Goal: Information Seeking & Learning: Find specific fact

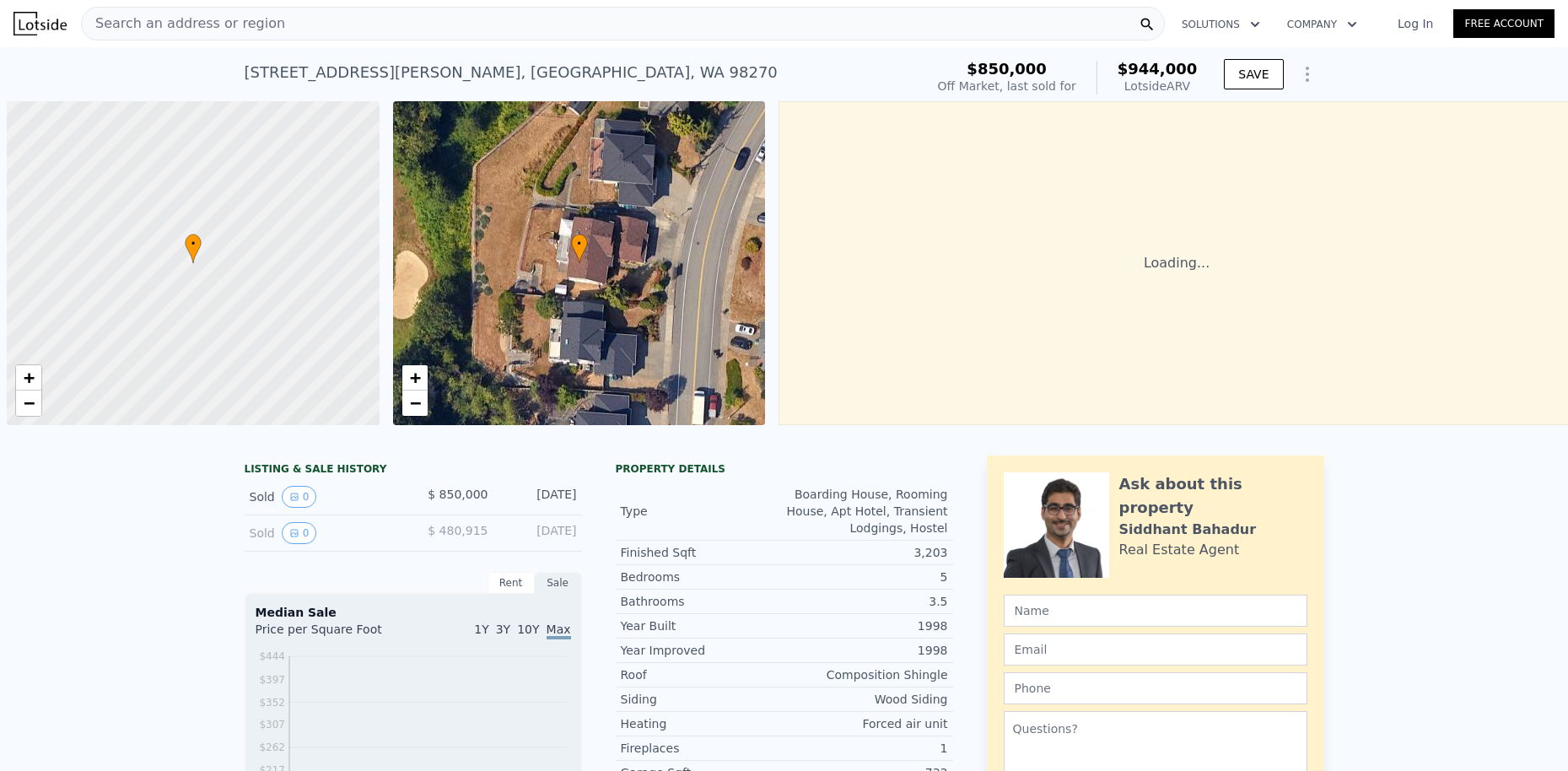
scroll to position [0, 7]
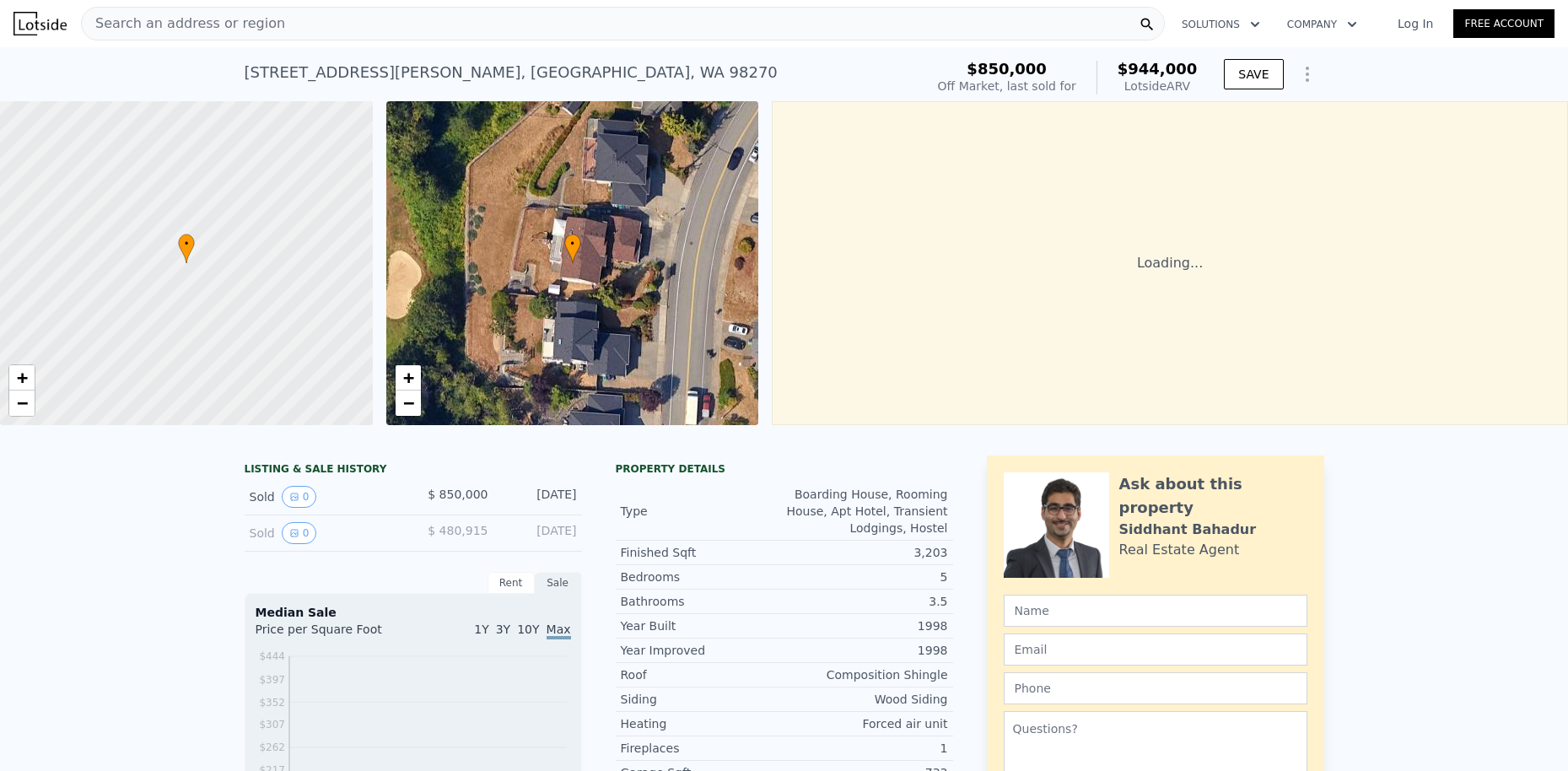
click at [463, 22] on div "Search an address or region" at bounding box center [623, 23] width 1084 height 33
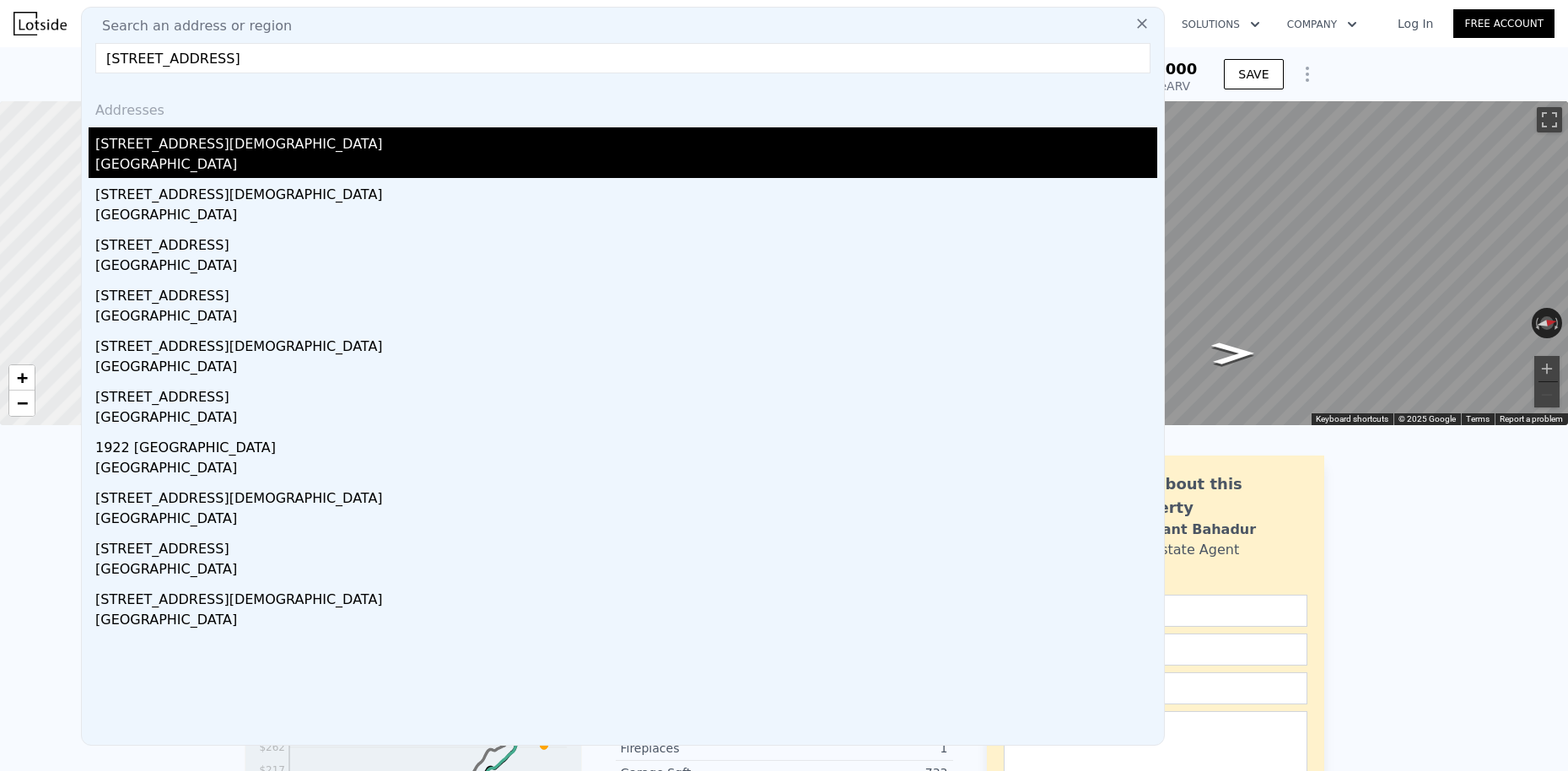
type input "5328 204th St SW, Lynnwood, WA 98036"
click at [126, 158] on div "Lynnwood, WA 98036" at bounding box center [627, 166] width 1063 height 24
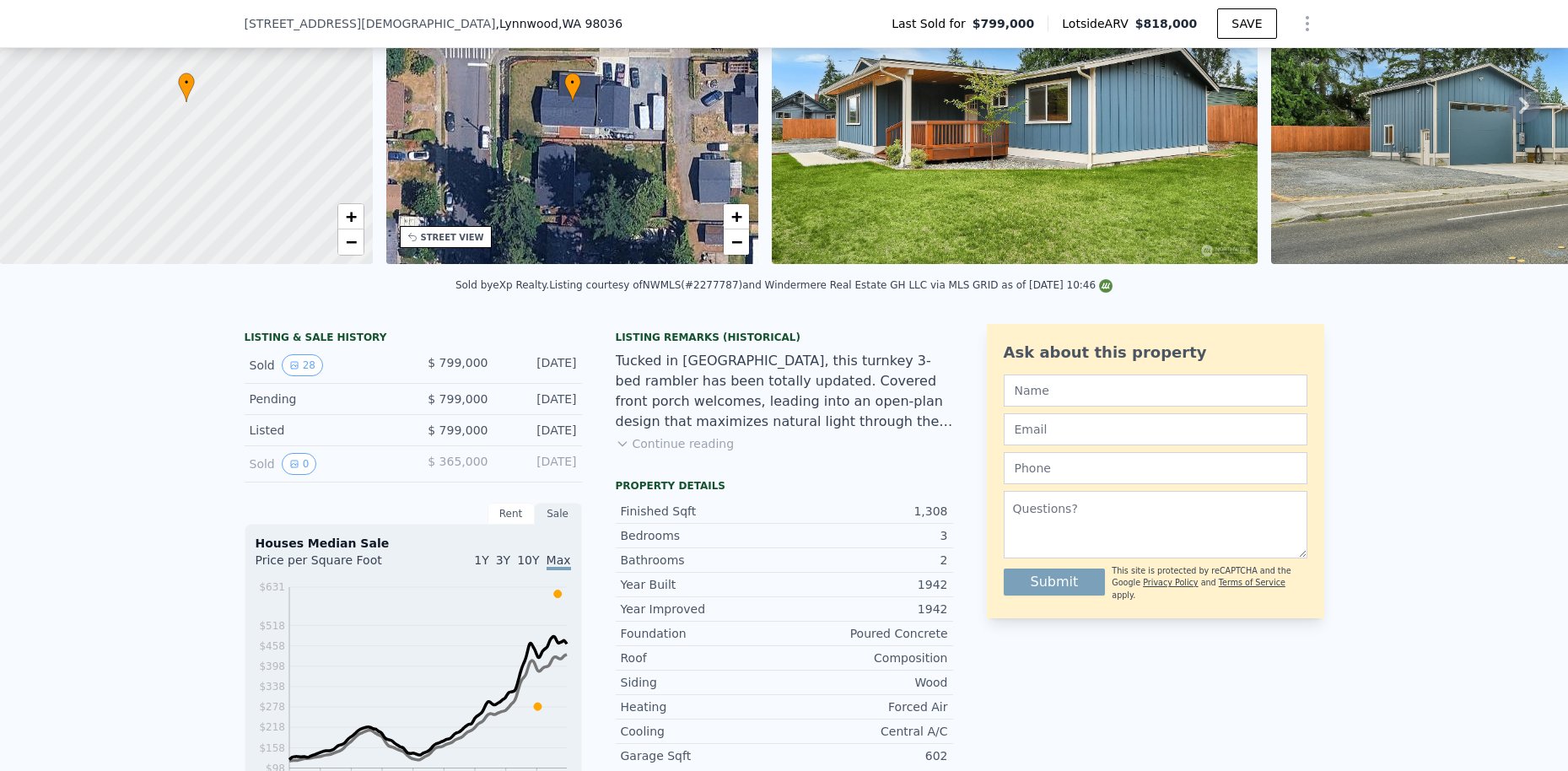
scroll to position [543, 0]
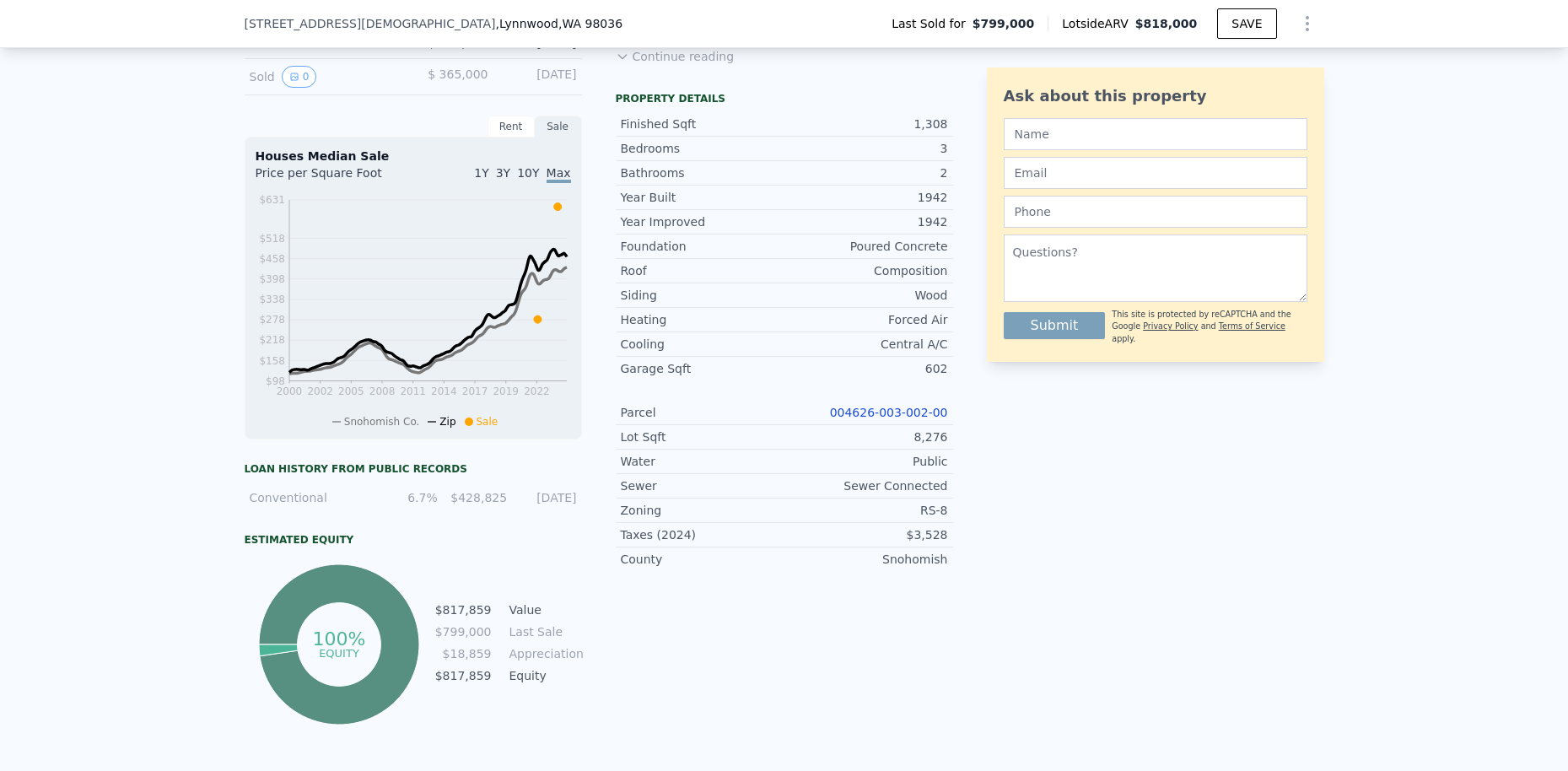
click at [869, 414] on link "004626-003-002-00" at bounding box center [889, 412] width 118 height 13
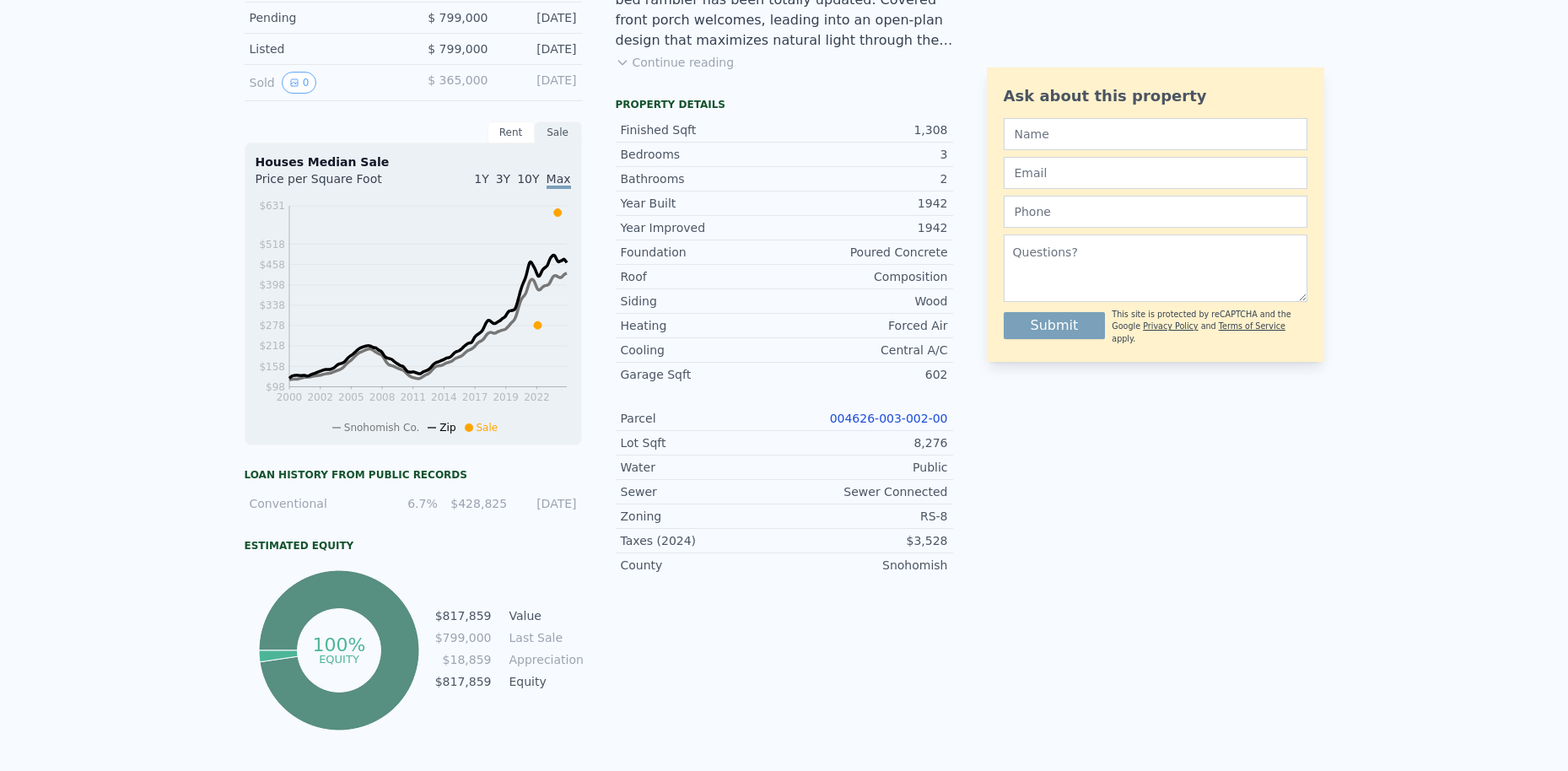
scroll to position [0, 0]
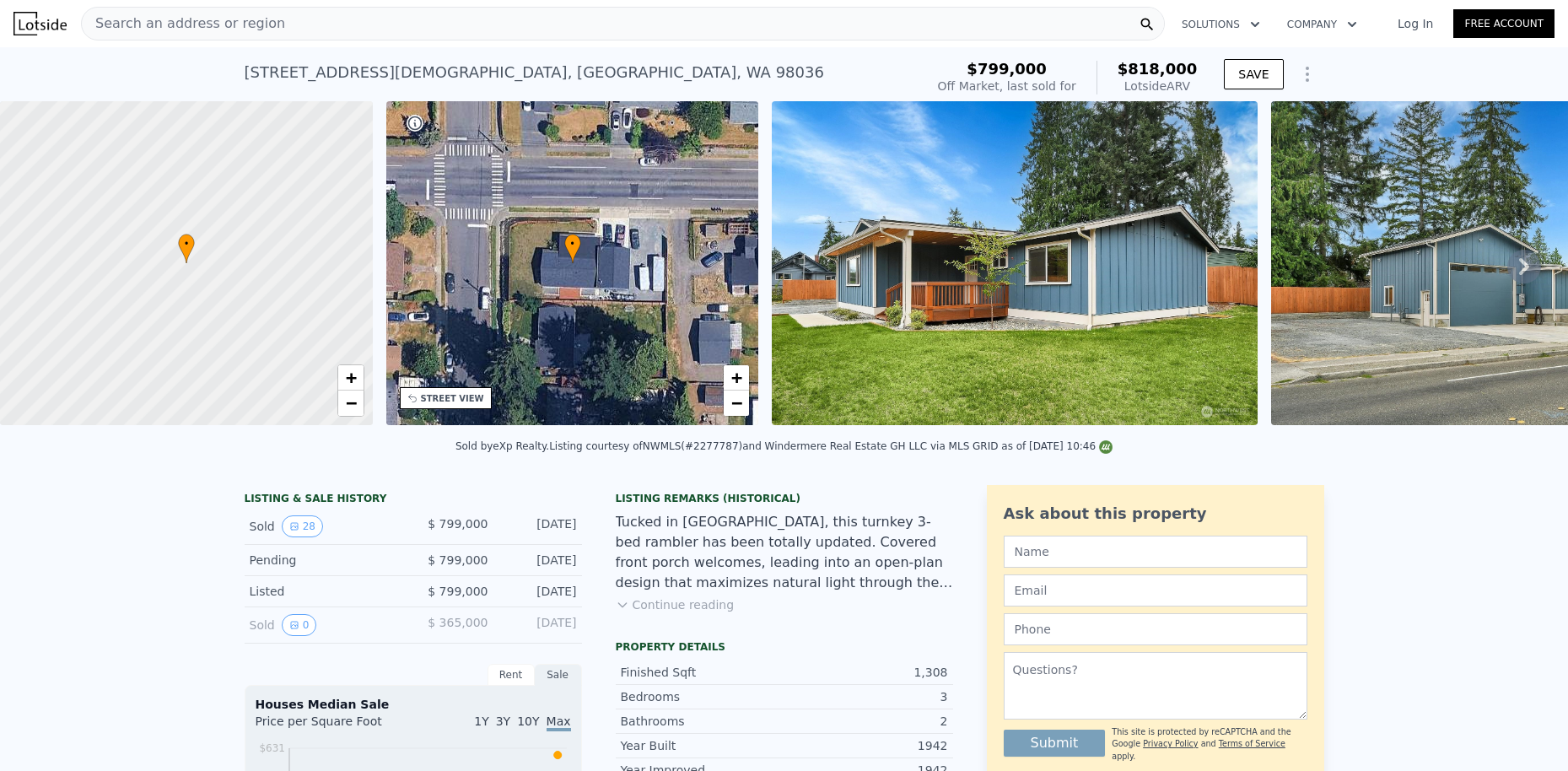
click at [1530, 262] on icon at bounding box center [1524, 266] width 33 height 33
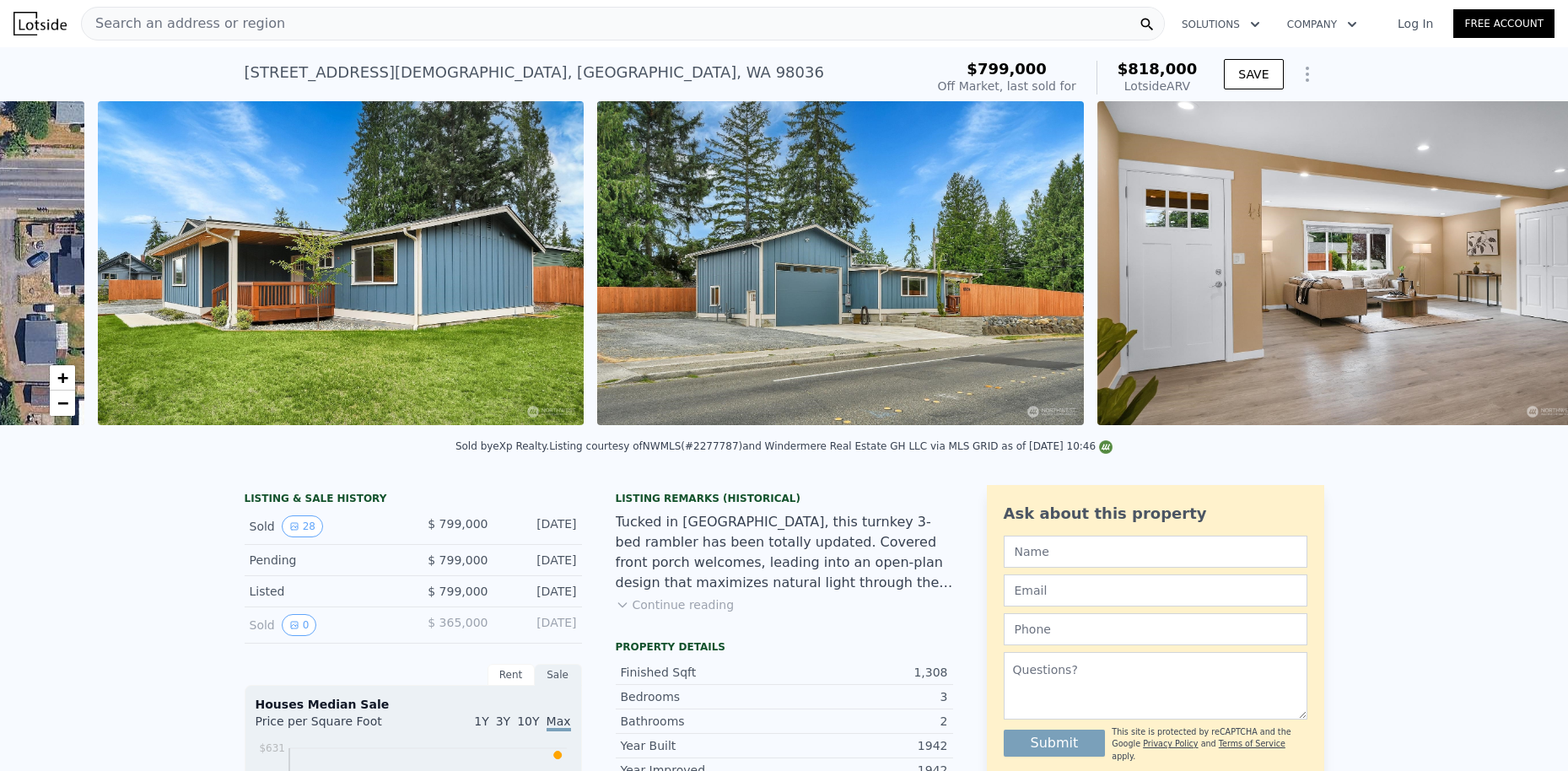
scroll to position [0, 772]
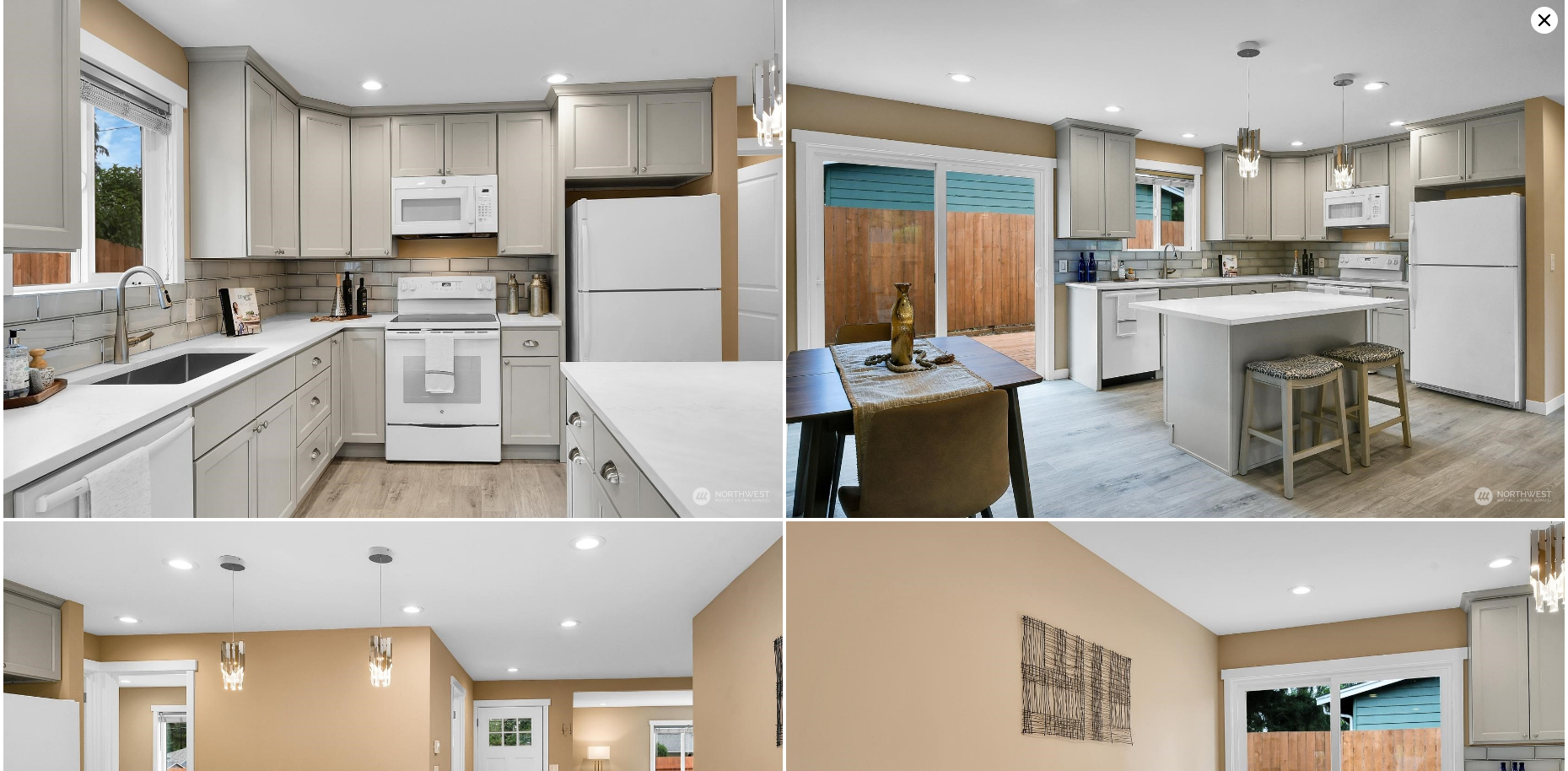
scroll to position [1568, 0]
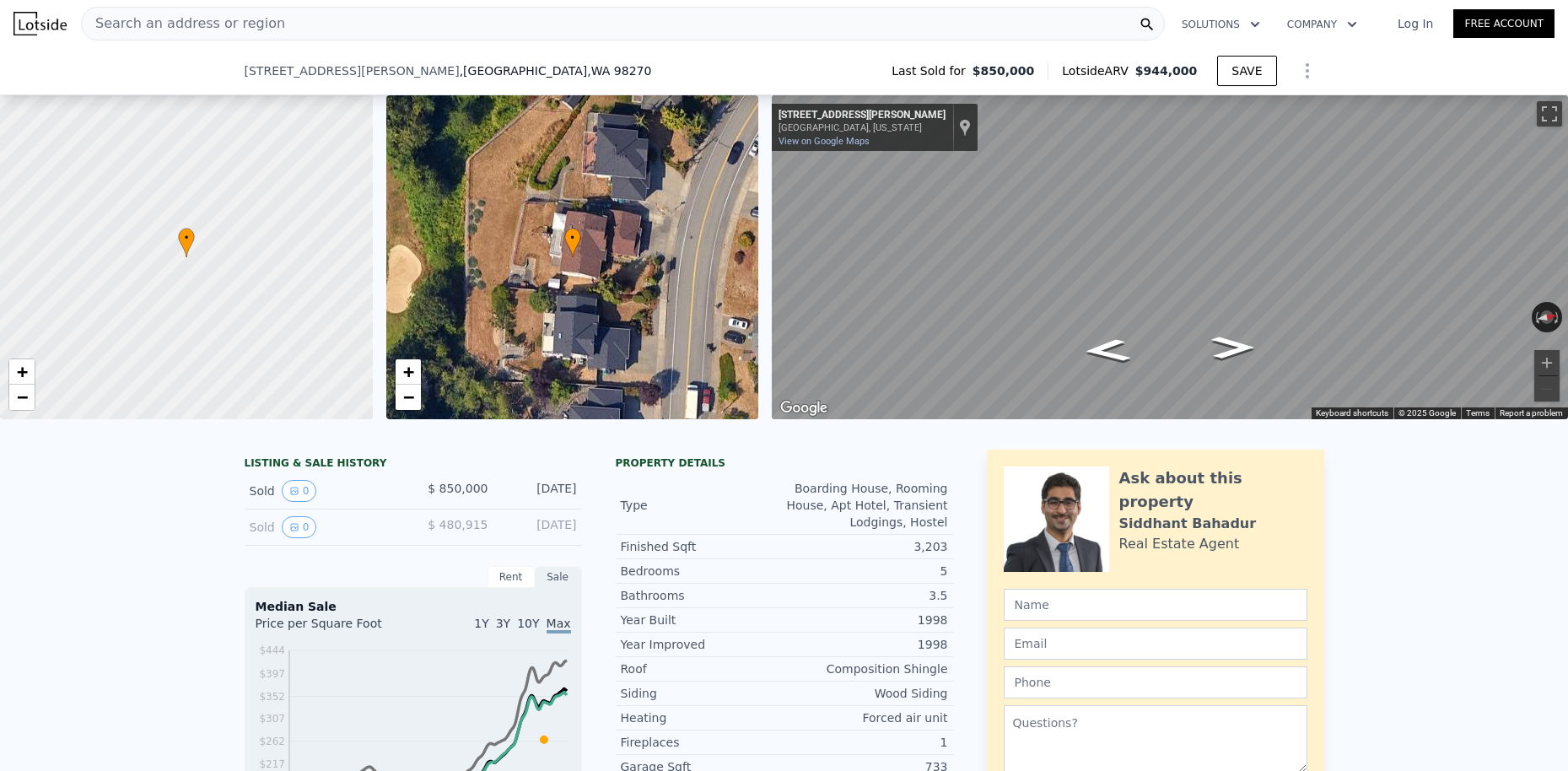
scroll to position [447, 0]
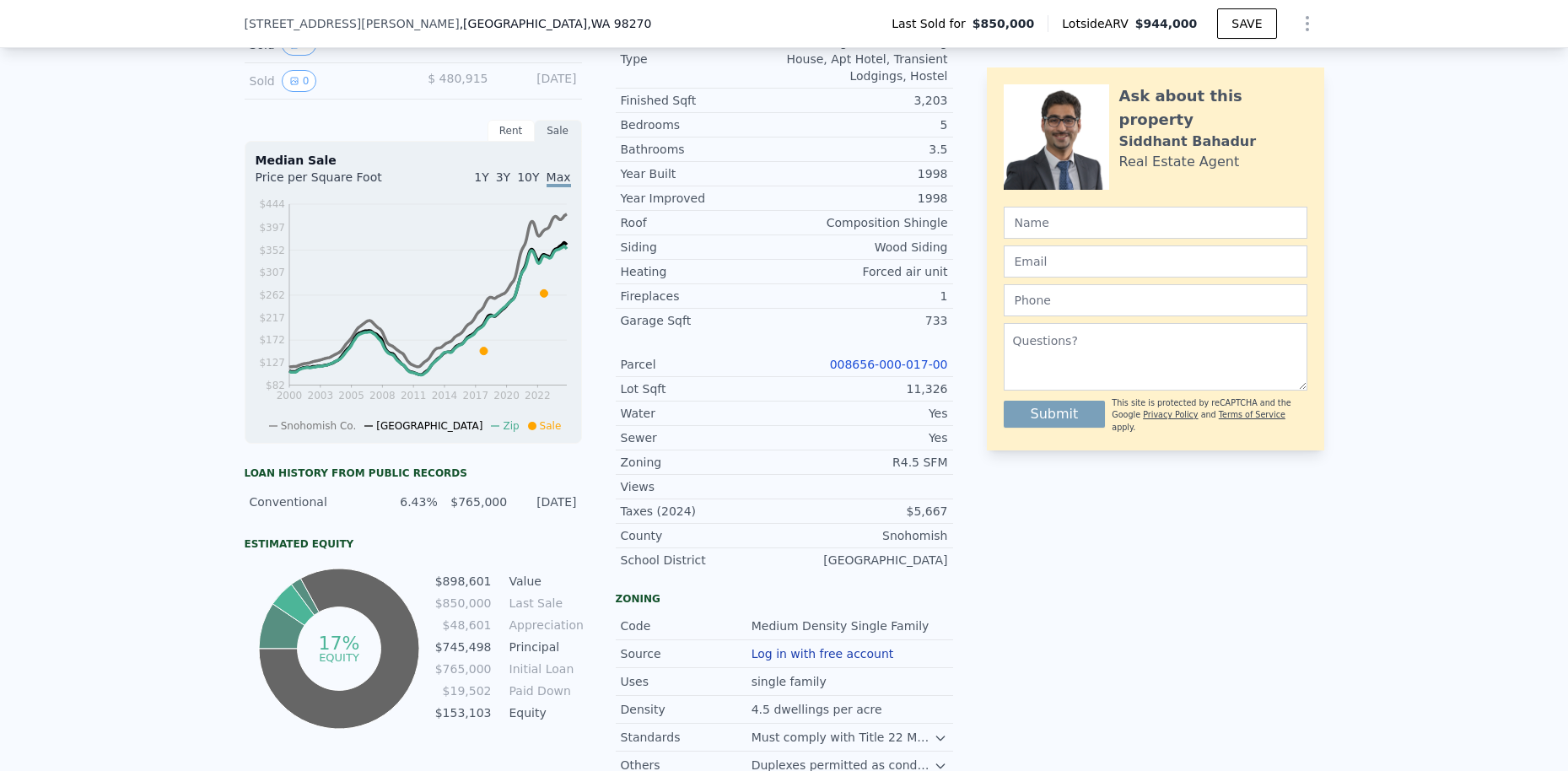
click at [881, 362] on link "008656-000-017-00" at bounding box center [889, 365] width 118 height 13
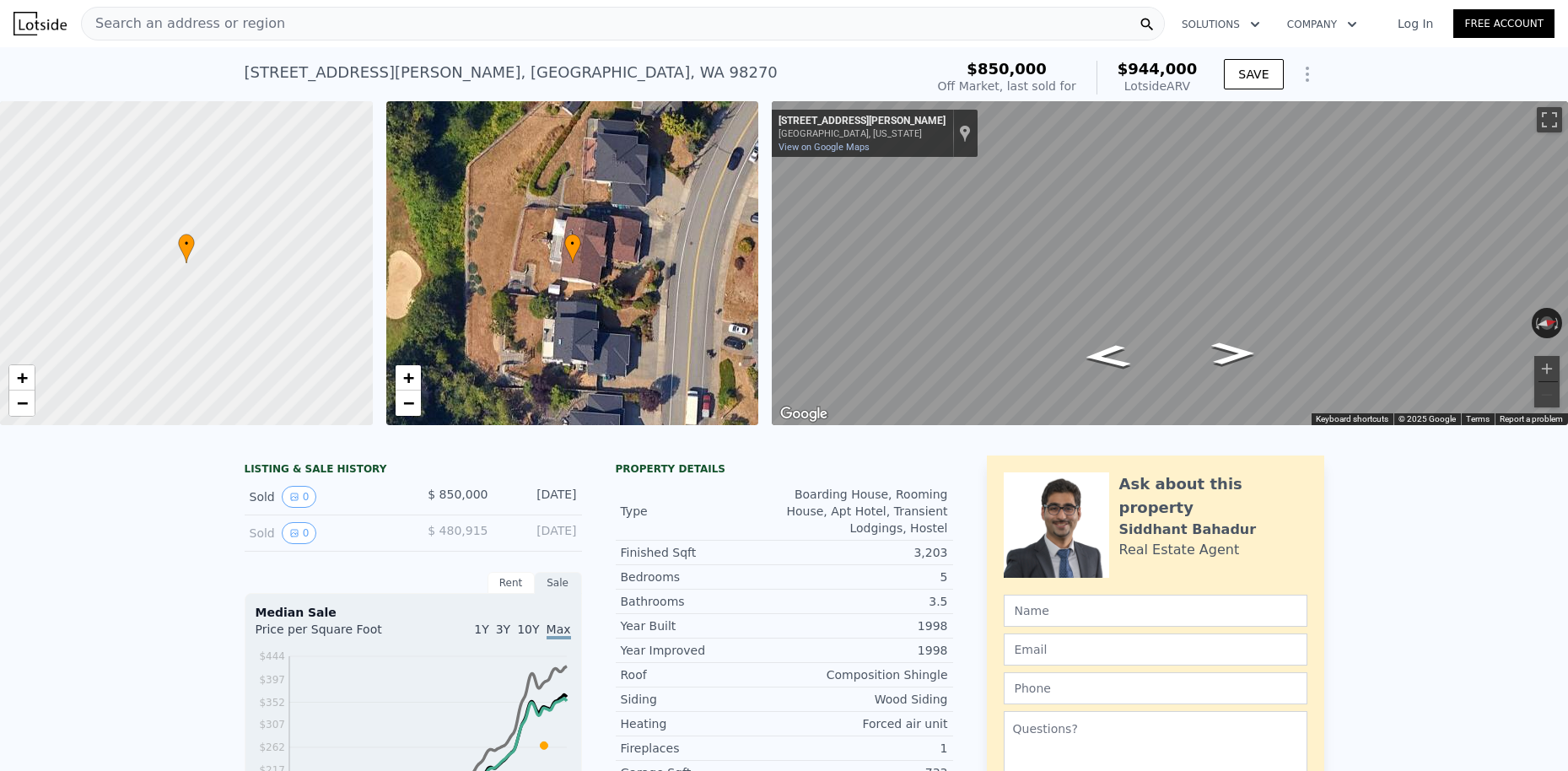
click at [320, 31] on div "Search an address or region" at bounding box center [623, 23] width 1084 height 33
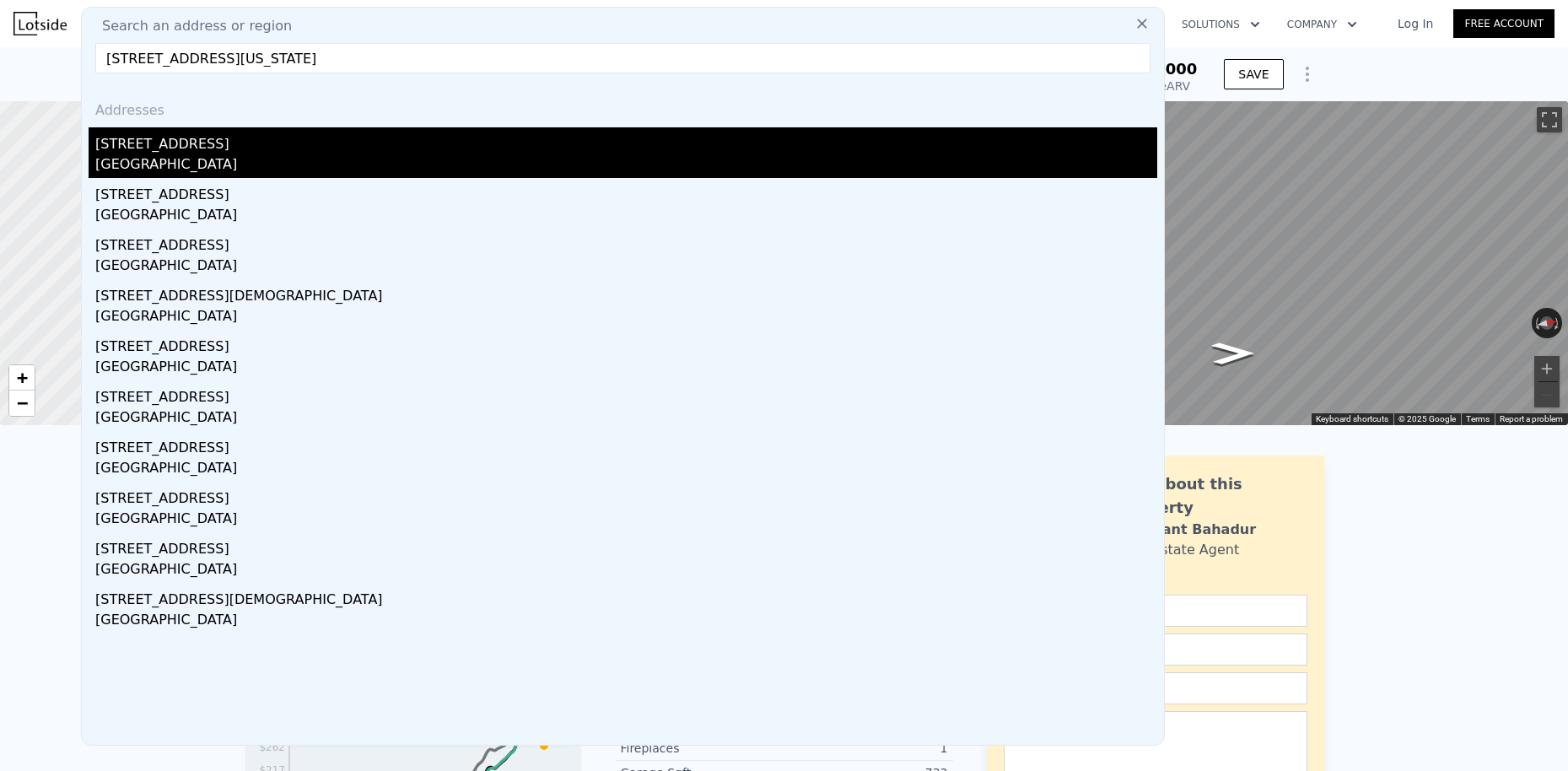
type input "5521 190th st sw Lynnwood, Washington 98036"
click at [150, 153] on div "[STREET_ADDRESS]" at bounding box center [627, 141] width 1063 height 27
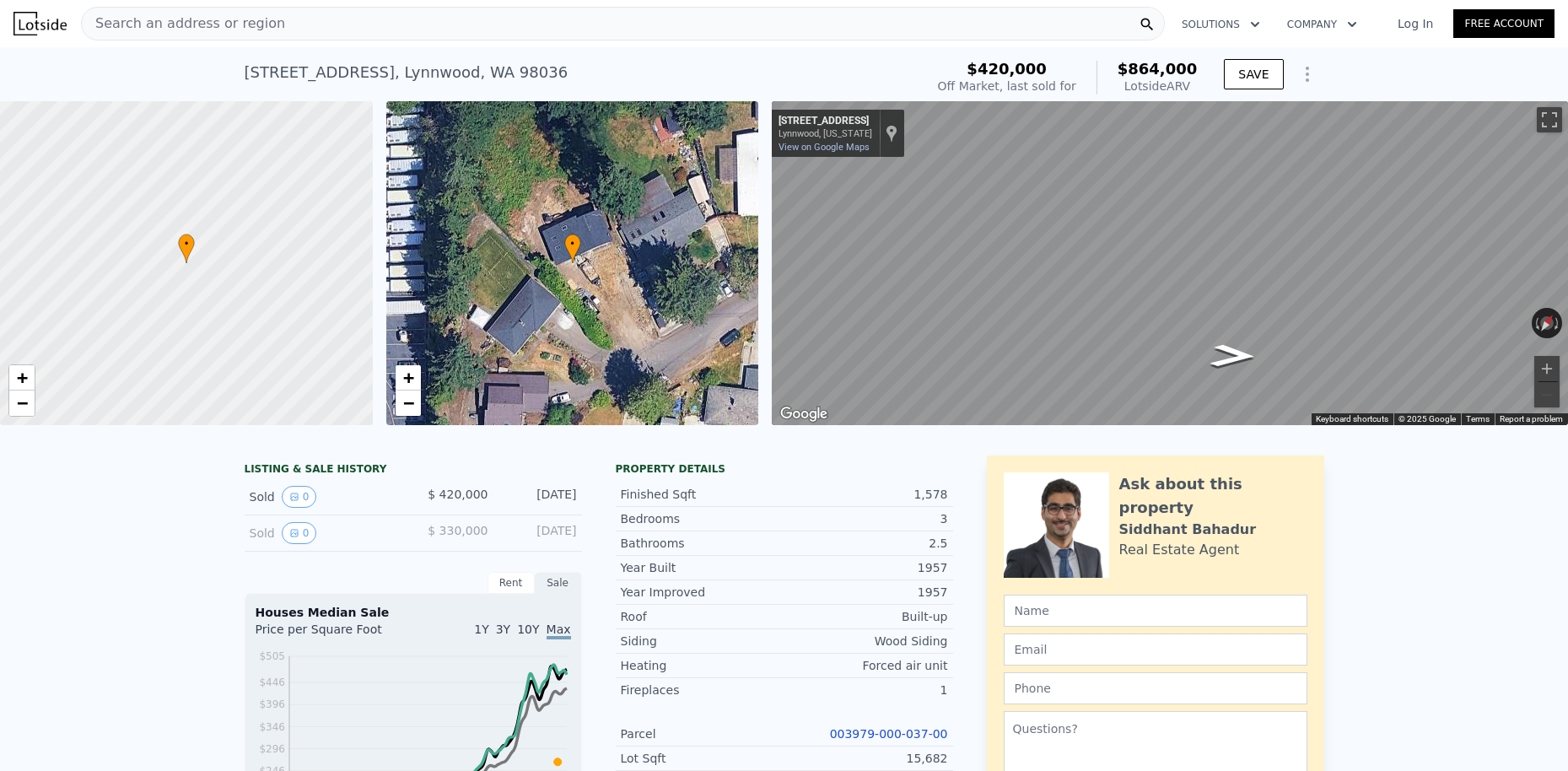
click at [860, 735] on link "003979-000-037-00" at bounding box center [889, 734] width 118 height 13
click at [270, 71] on div "5521 190th St SW , Lynnwood , WA 98036" at bounding box center [407, 73] width 324 height 24
drag, startPoint x: 245, startPoint y: 72, endPoint x: 546, endPoint y: 68, distance: 301.0
click at [546, 68] on div "5521 190th St SW , Lynnwood , WA 98036 Sold Sep 2024 for $420k (~ARV $864k )" at bounding box center [582, 78] width 673 height 48
copy div "5521 190th St SW , Lynnwood , WA 98036"
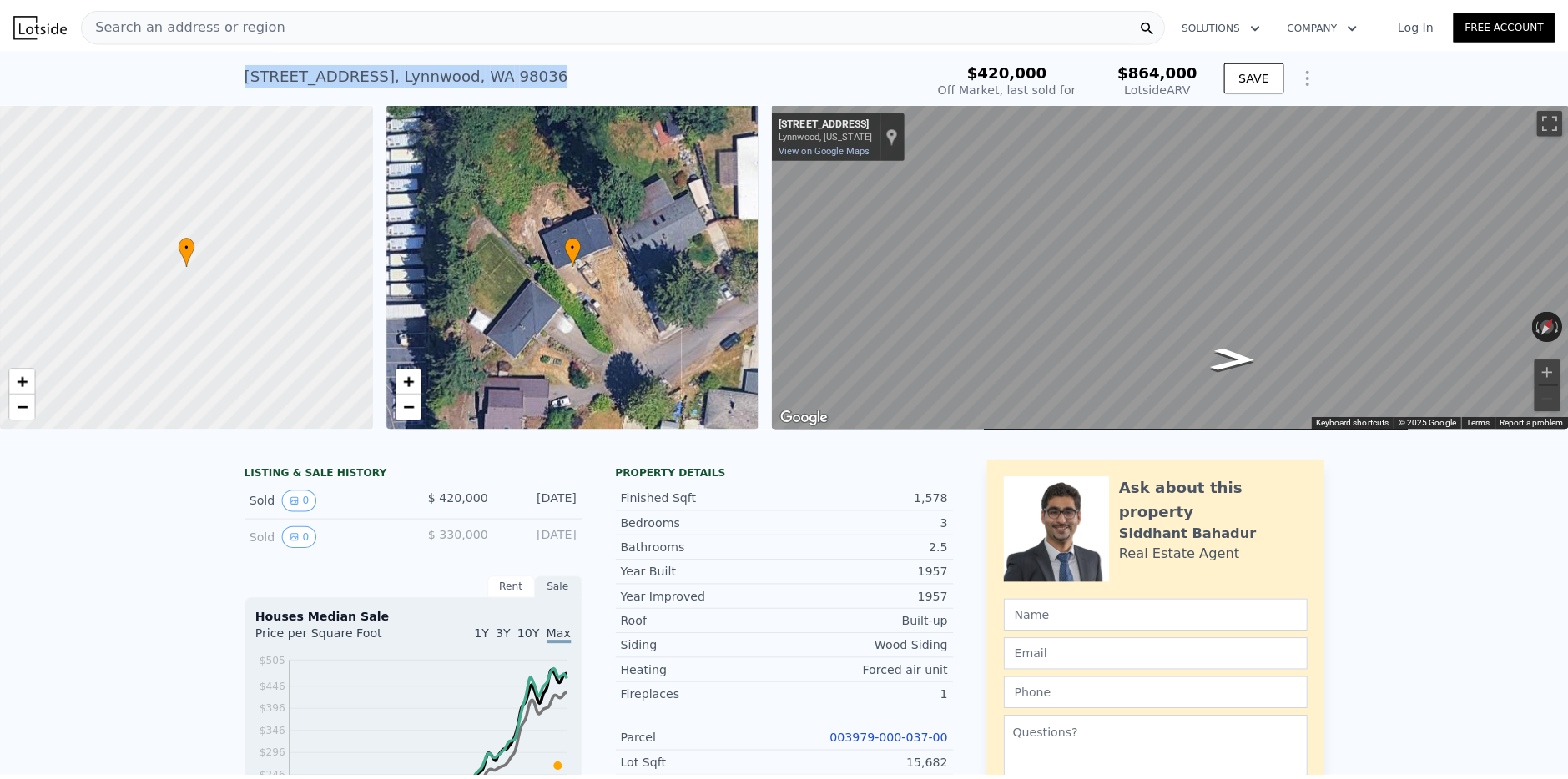
scroll to position [172, 0]
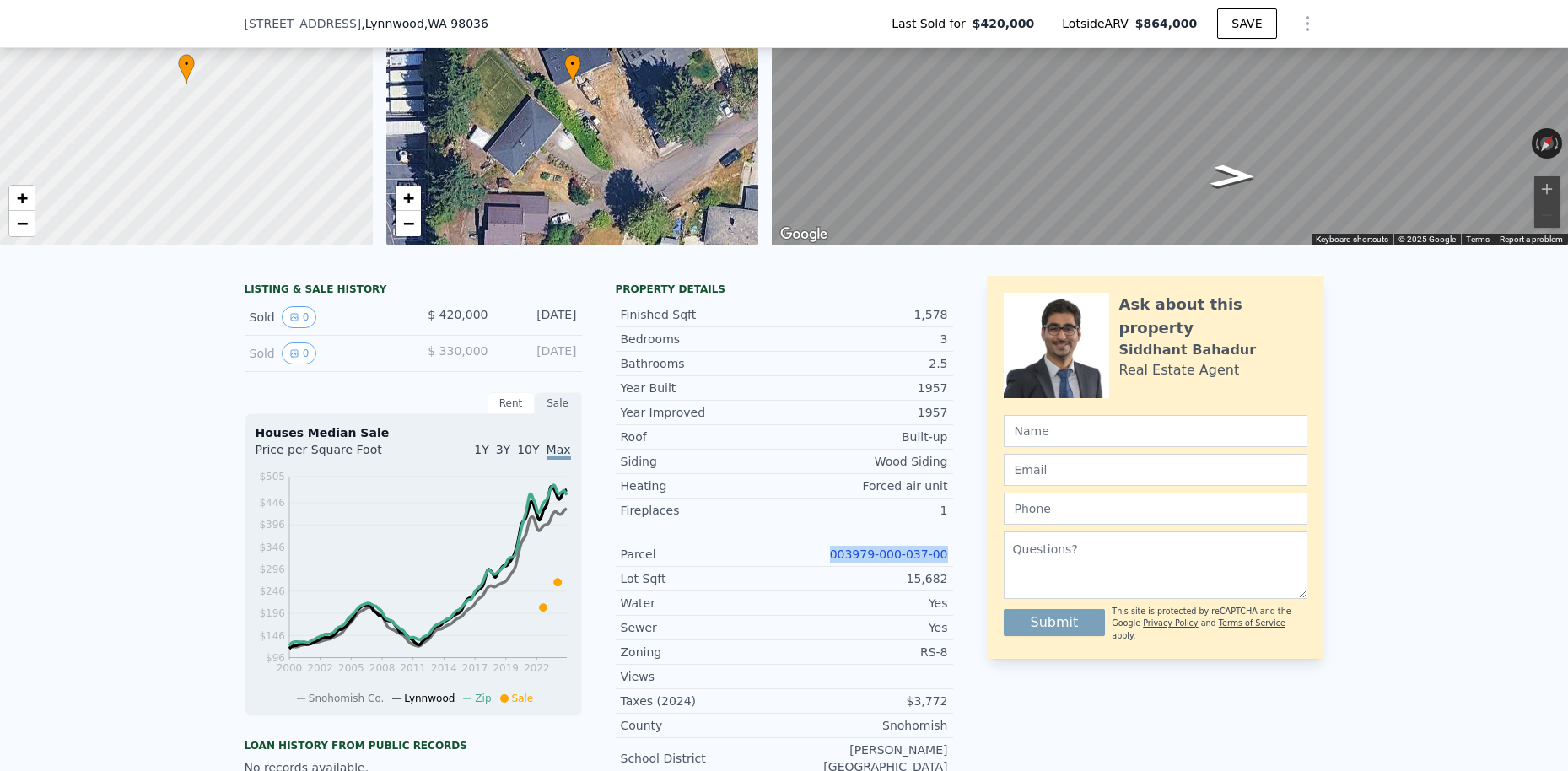
drag, startPoint x: 819, startPoint y: 556, endPoint x: 966, endPoint y: 550, distance: 147.1
click at [966, 550] on div "LISTING & SALE HISTORY Sold 0 $ 420,000 Sep 22, 2024 Sold 0 $ 330,000 May 3, 20…" at bounding box center [785, 686] width 1080 height 822
copy link "003979-000-037-00"
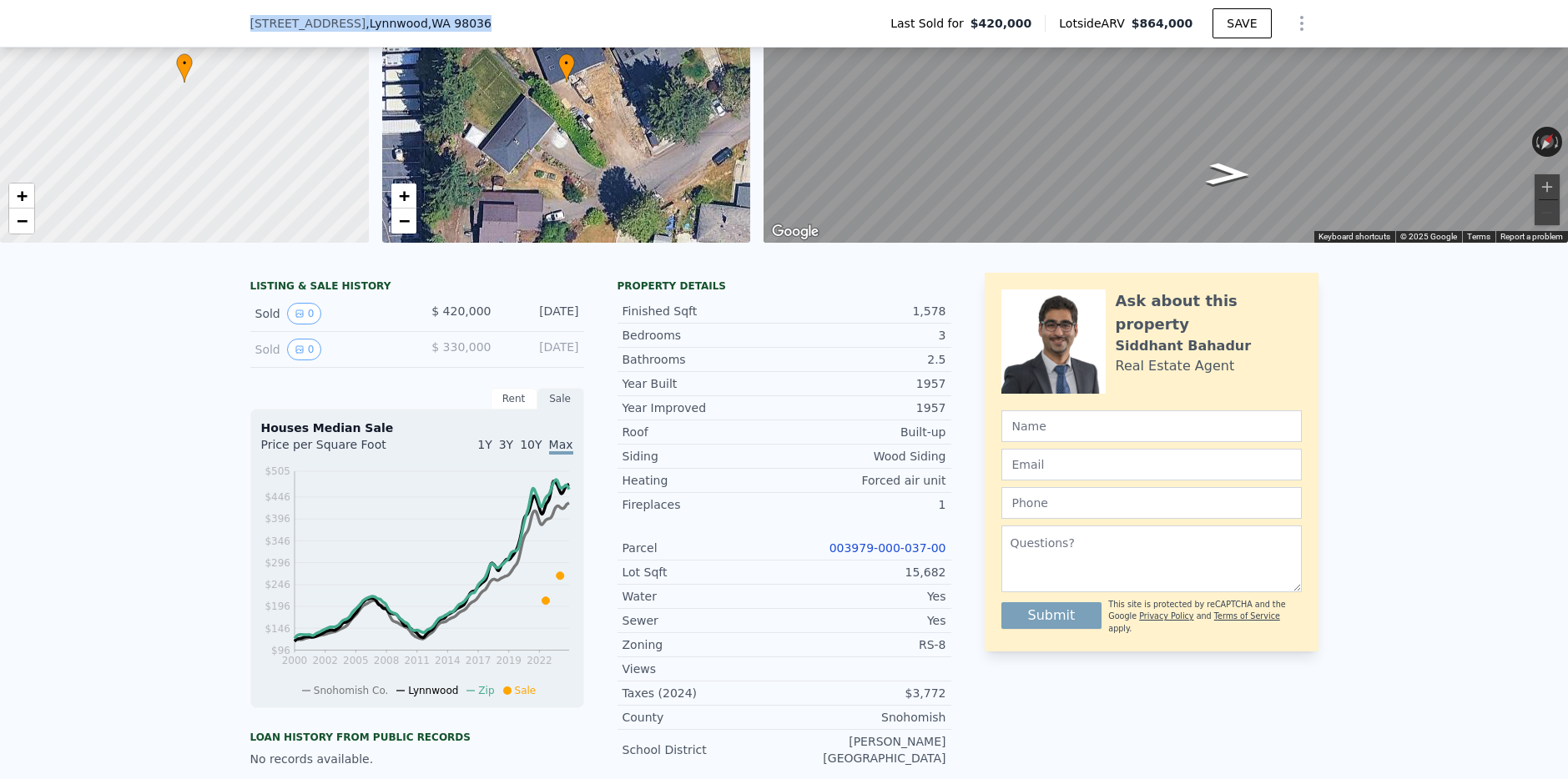
drag, startPoint x: 250, startPoint y: 21, endPoint x: 492, endPoint y: 29, distance: 242.1
click at [492, 29] on div "5521 190th St SW , Lynnwood , WA 98036 Last Sold for $420,000 Lotside ARV $864,…" at bounding box center [784, 24] width 1068 height 47
copy div "5521 190th St SW , Lynnwood , WA 98036"
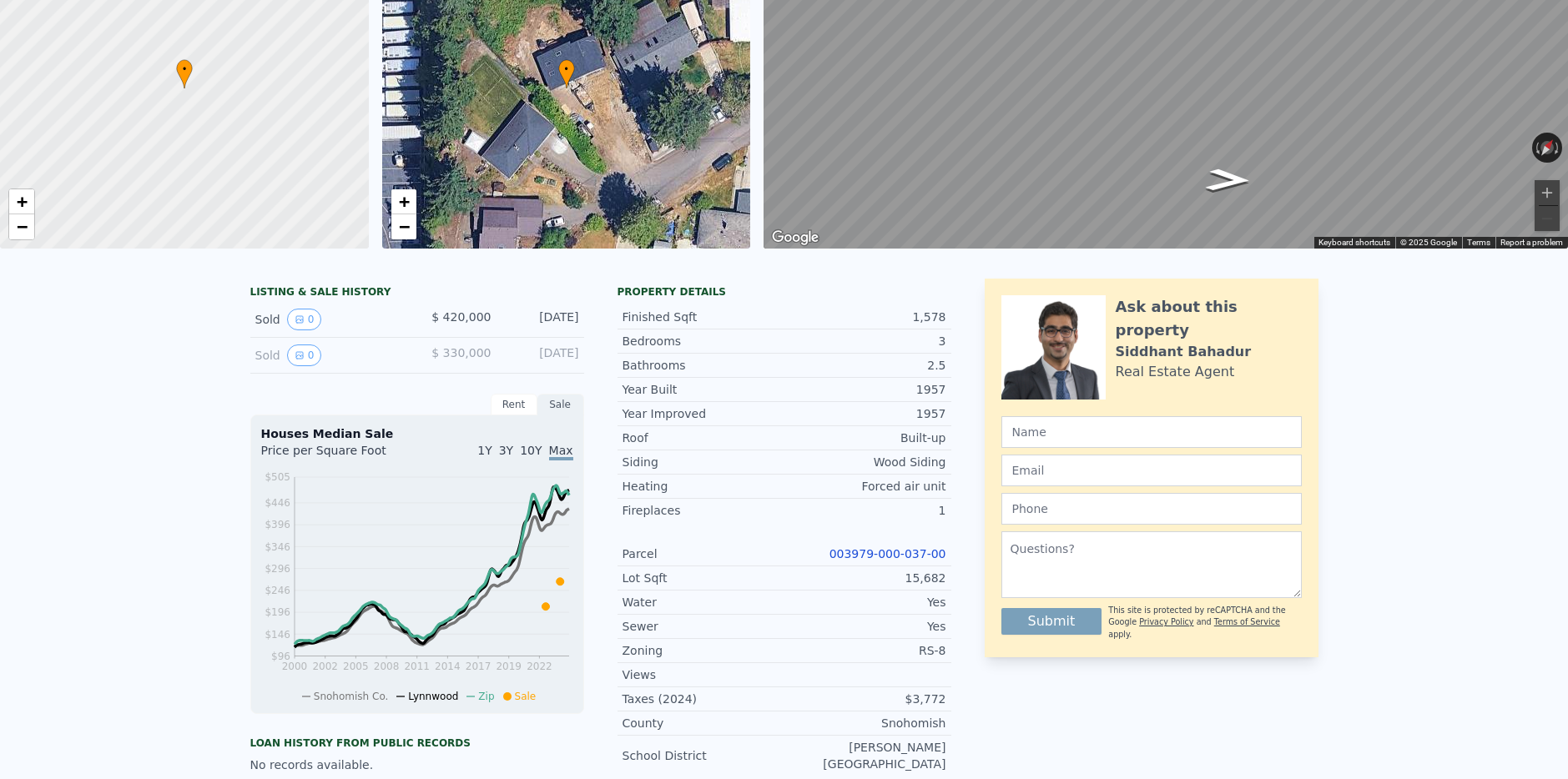
scroll to position [0, 0]
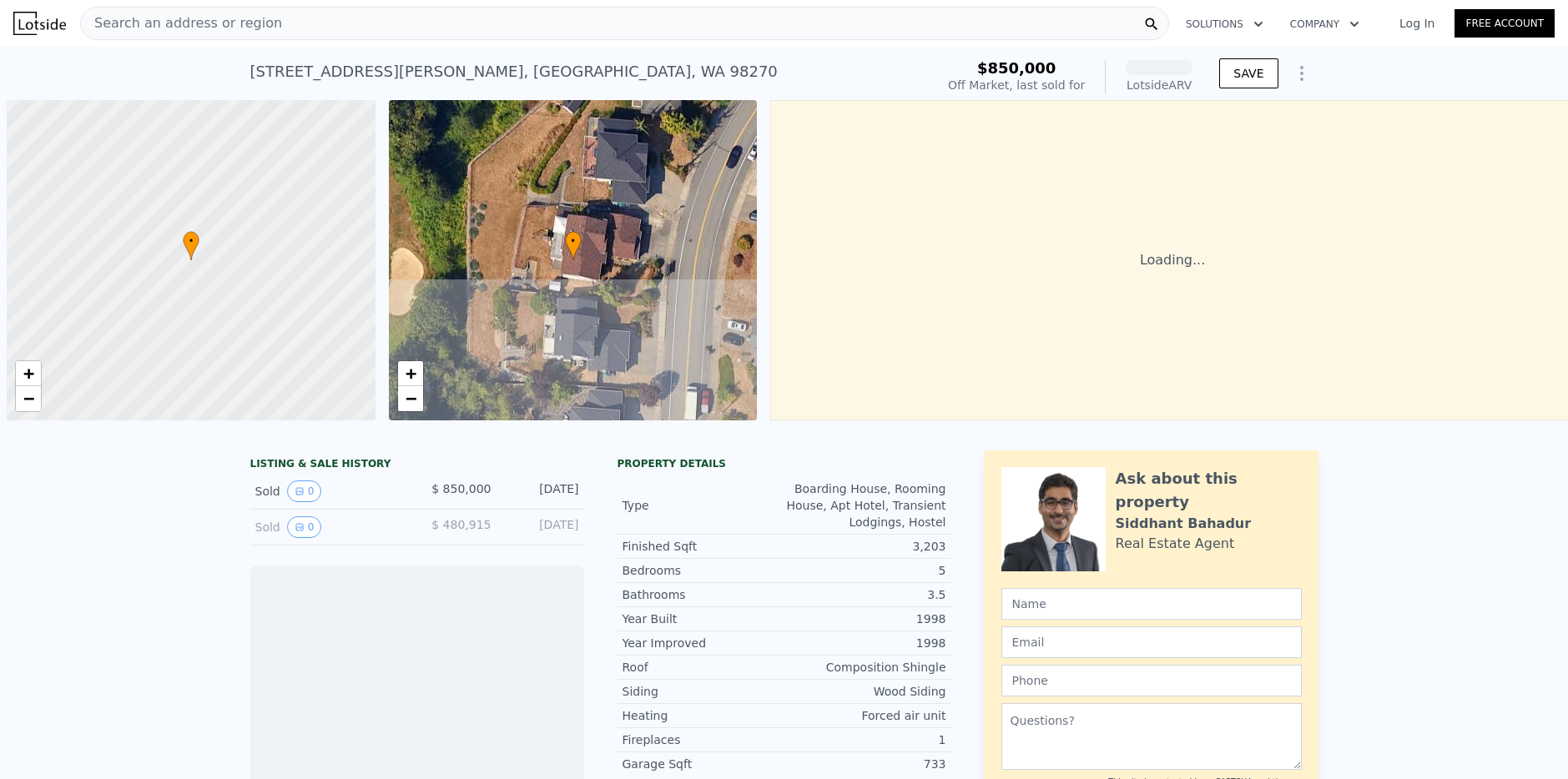
scroll to position [0, 7]
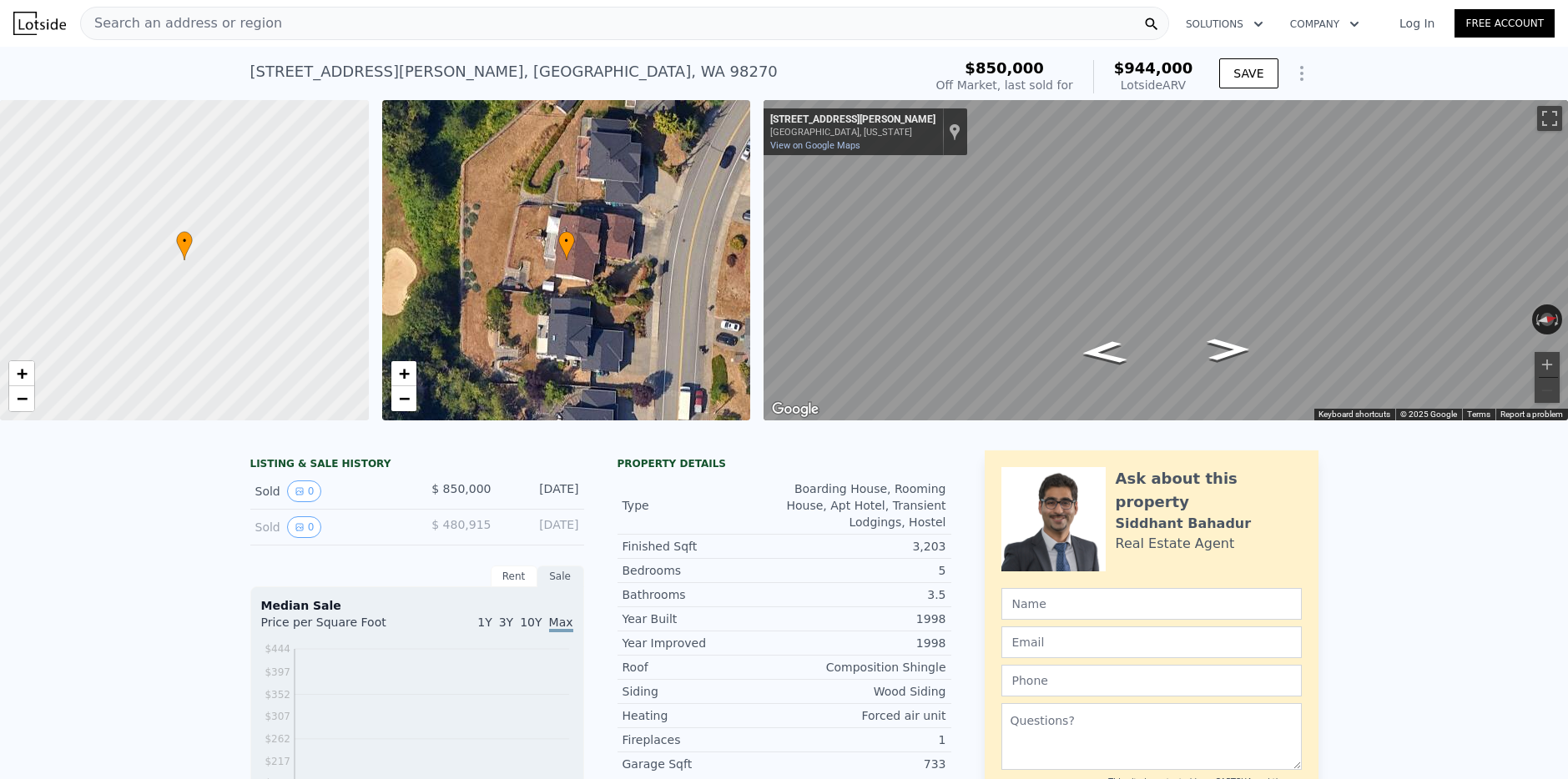
click at [179, 21] on span "Search an address or region" at bounding box center [181, 23] width 201 height 20
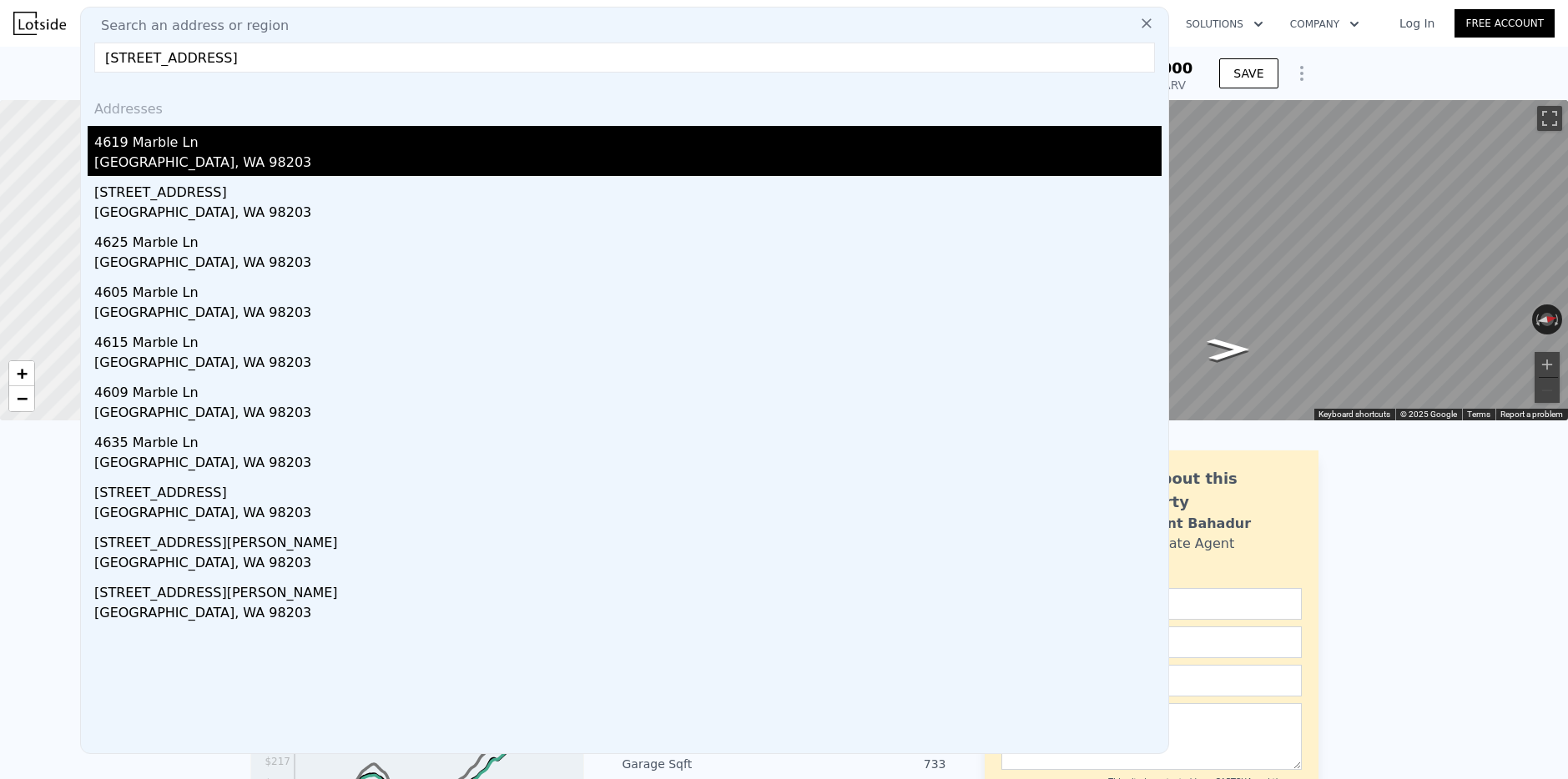
type input "[STREET_ADDRESS]"
click at [142, 159] on div "[GEOGRAPHIC_DATA], WA 98203" at bounding box center [627, 164] width 1067 height 24
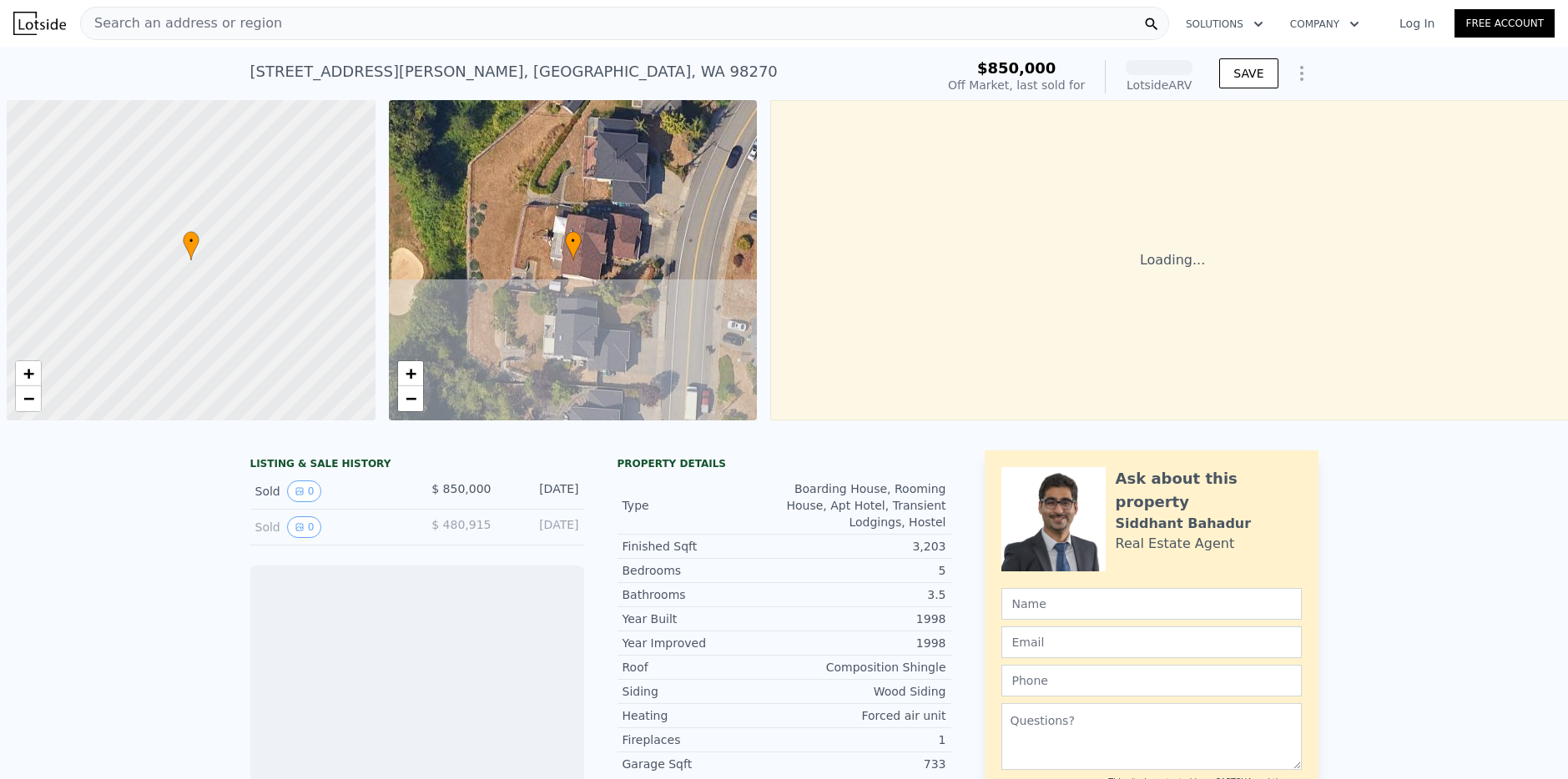
scroll to position [0, 7]
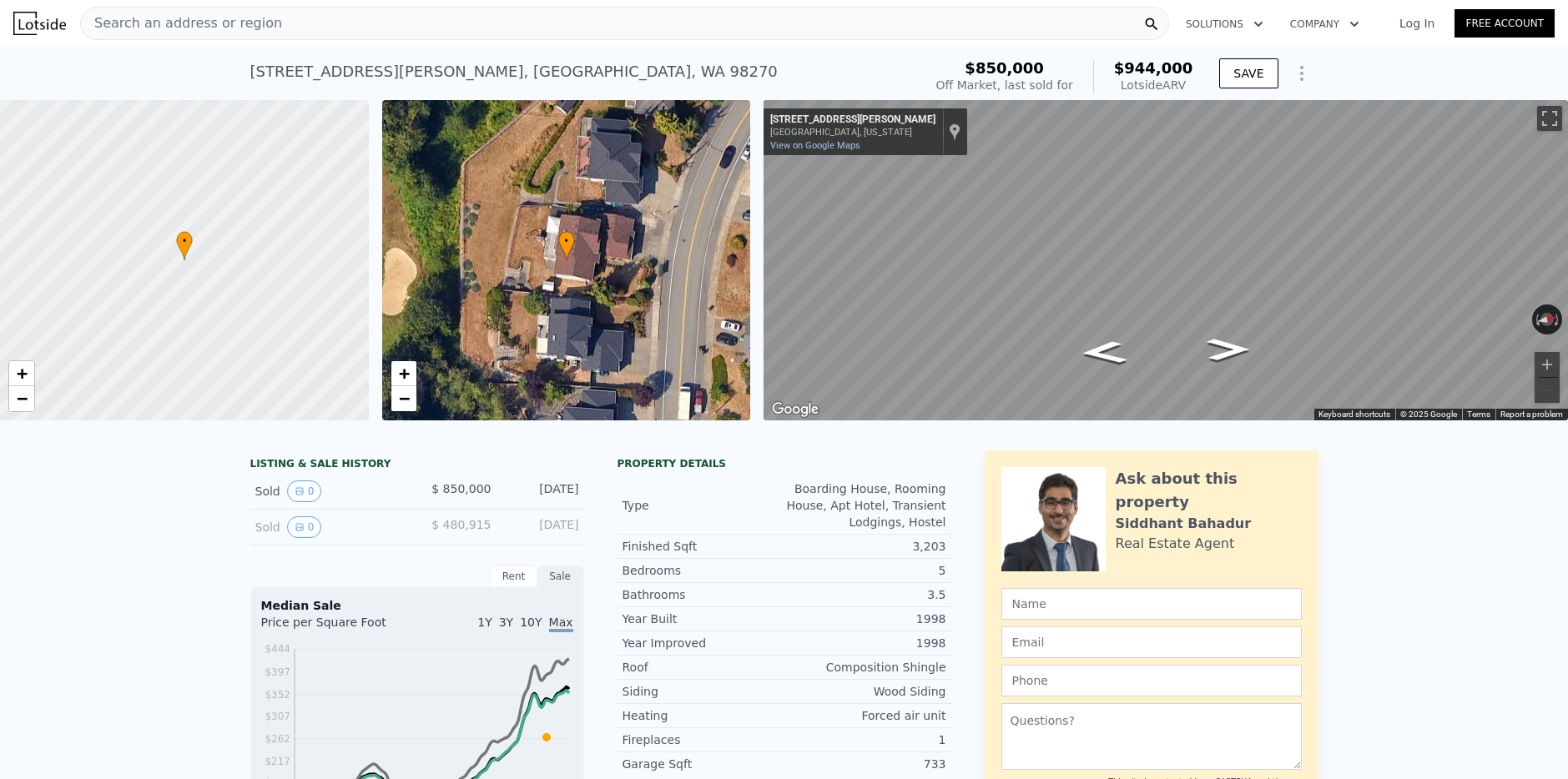
click at [349, 18] on div "Search an address or region" at bounding box center [625, 23] width 1089 height 33
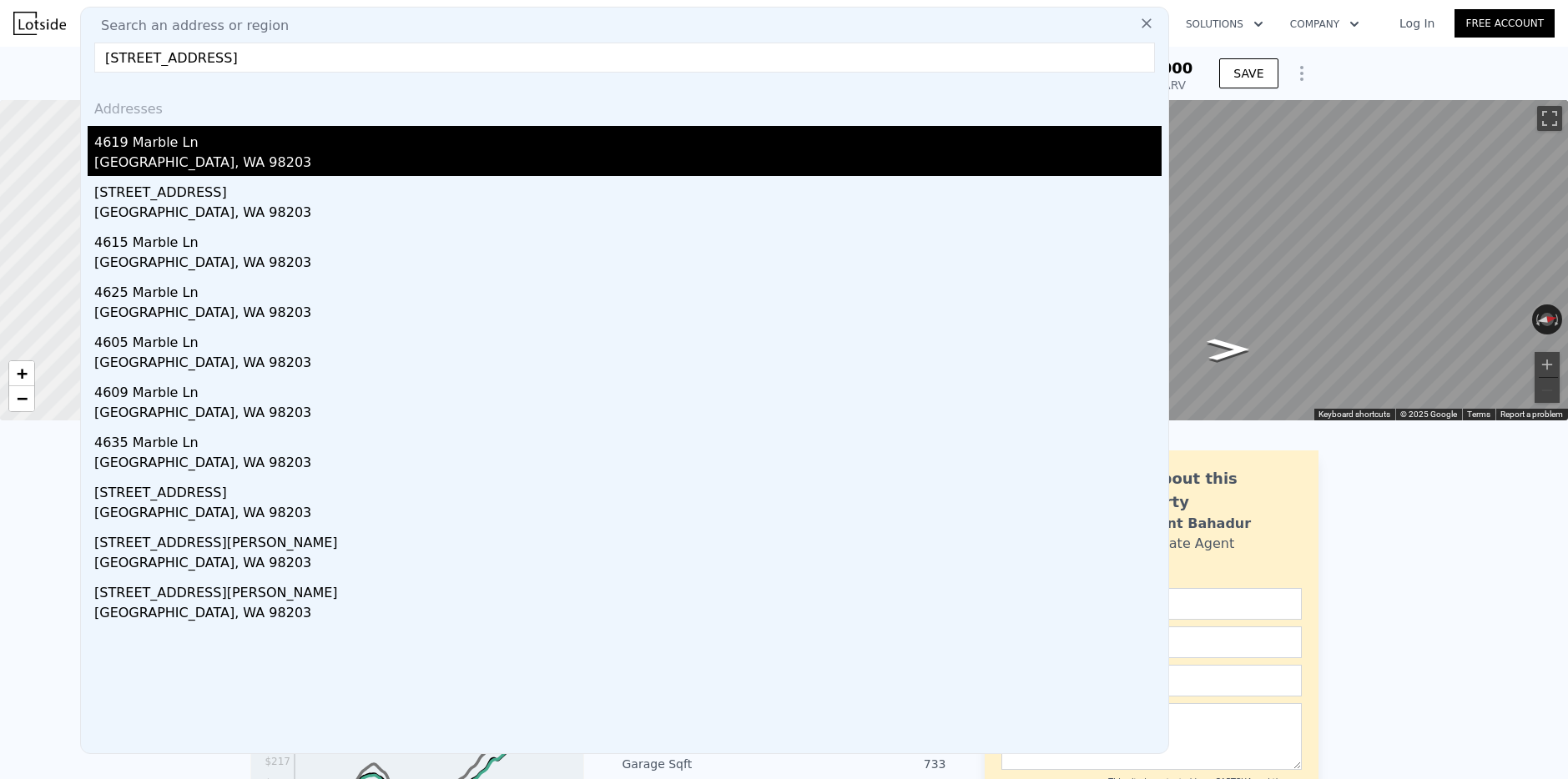
type input "[STREET_ADDRESS]"
click at [170, 156] on div "[GEOGRAPHIC_DATA], WA 98203" at bounding box center [627, 164] width 1067 height 24
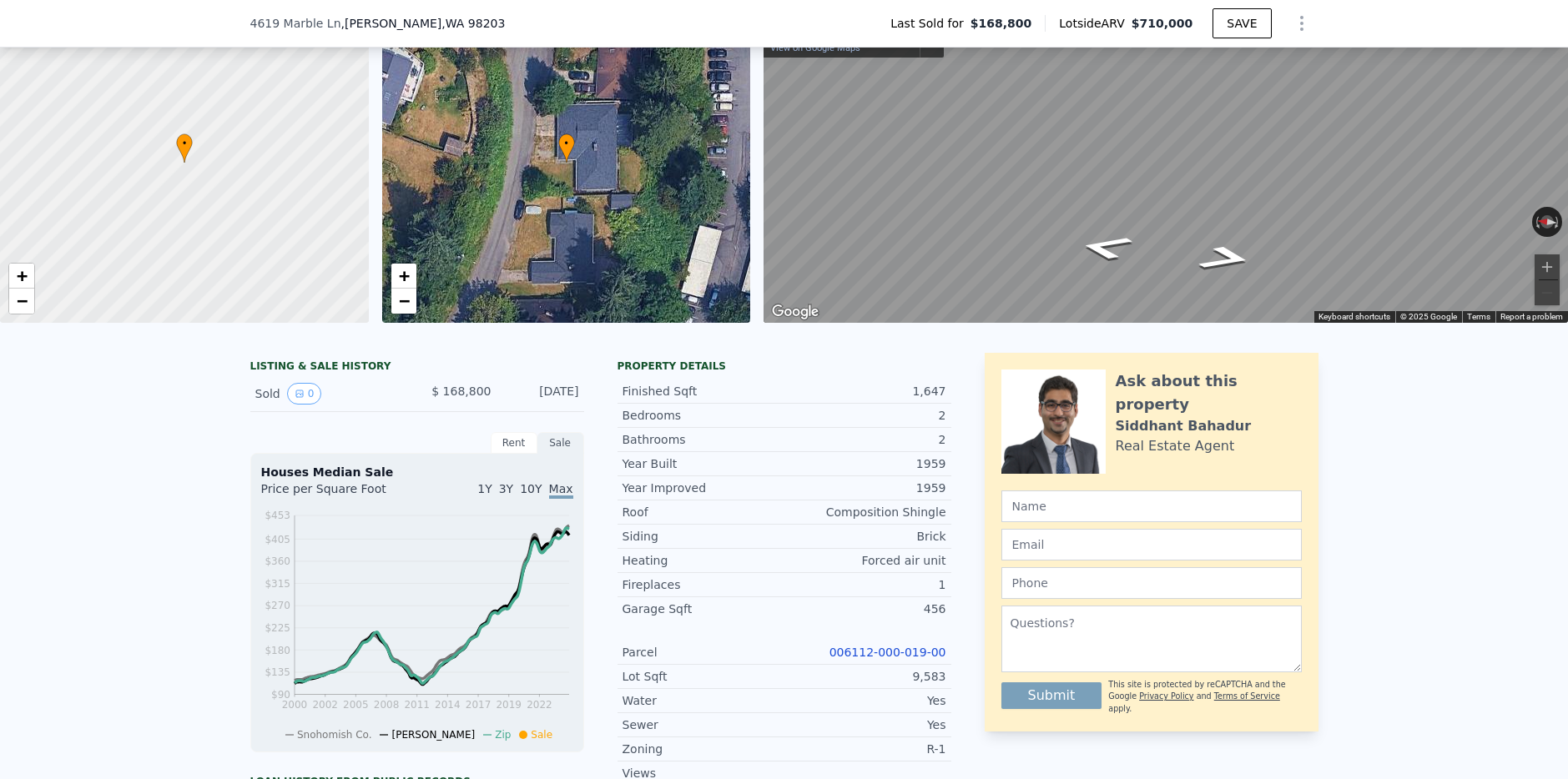
scroll to position [111, 0]
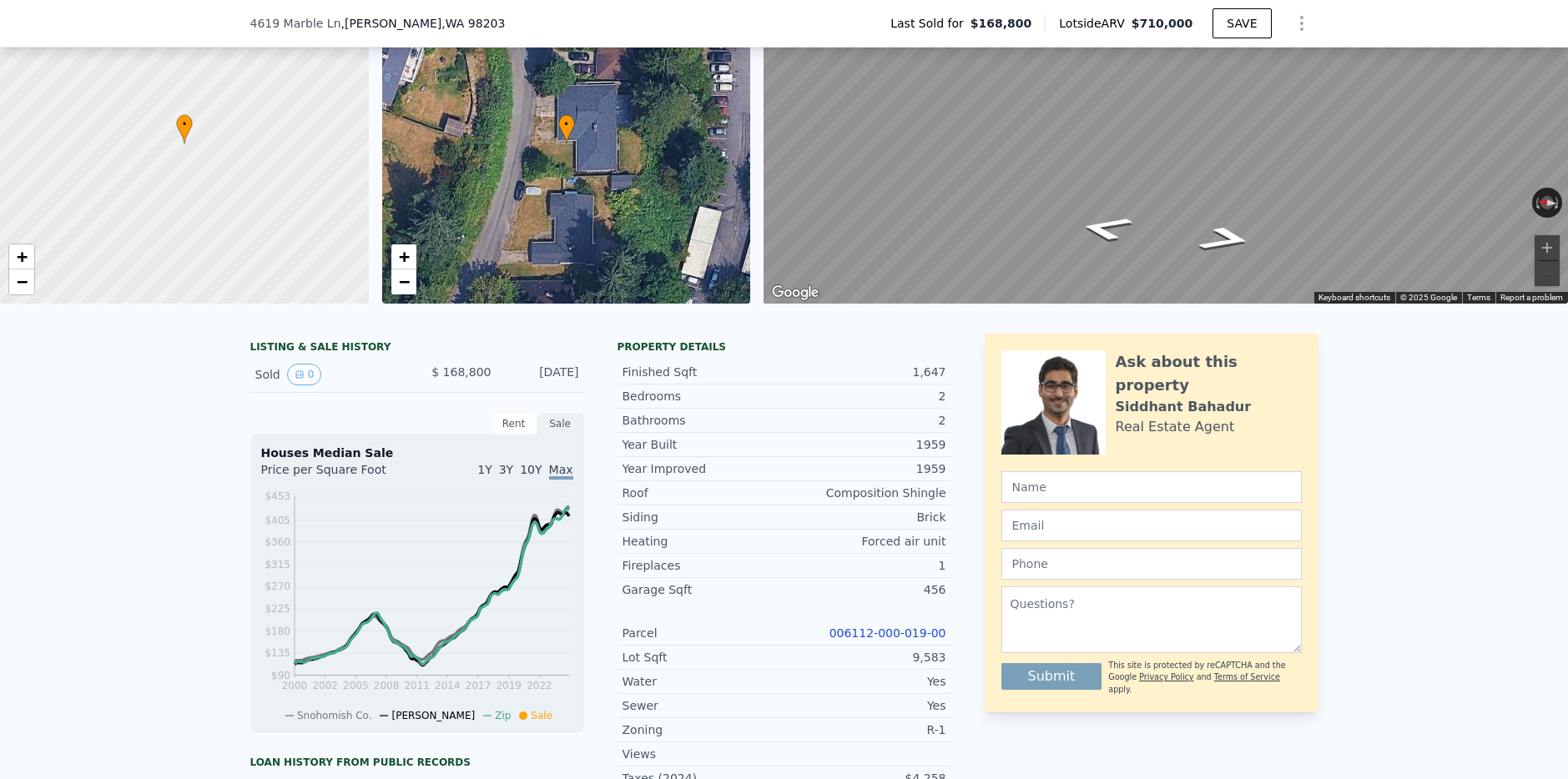
click at [871, 630] on link "006112-000-019-00" at bounding box center [888, 633] width 117 height 13
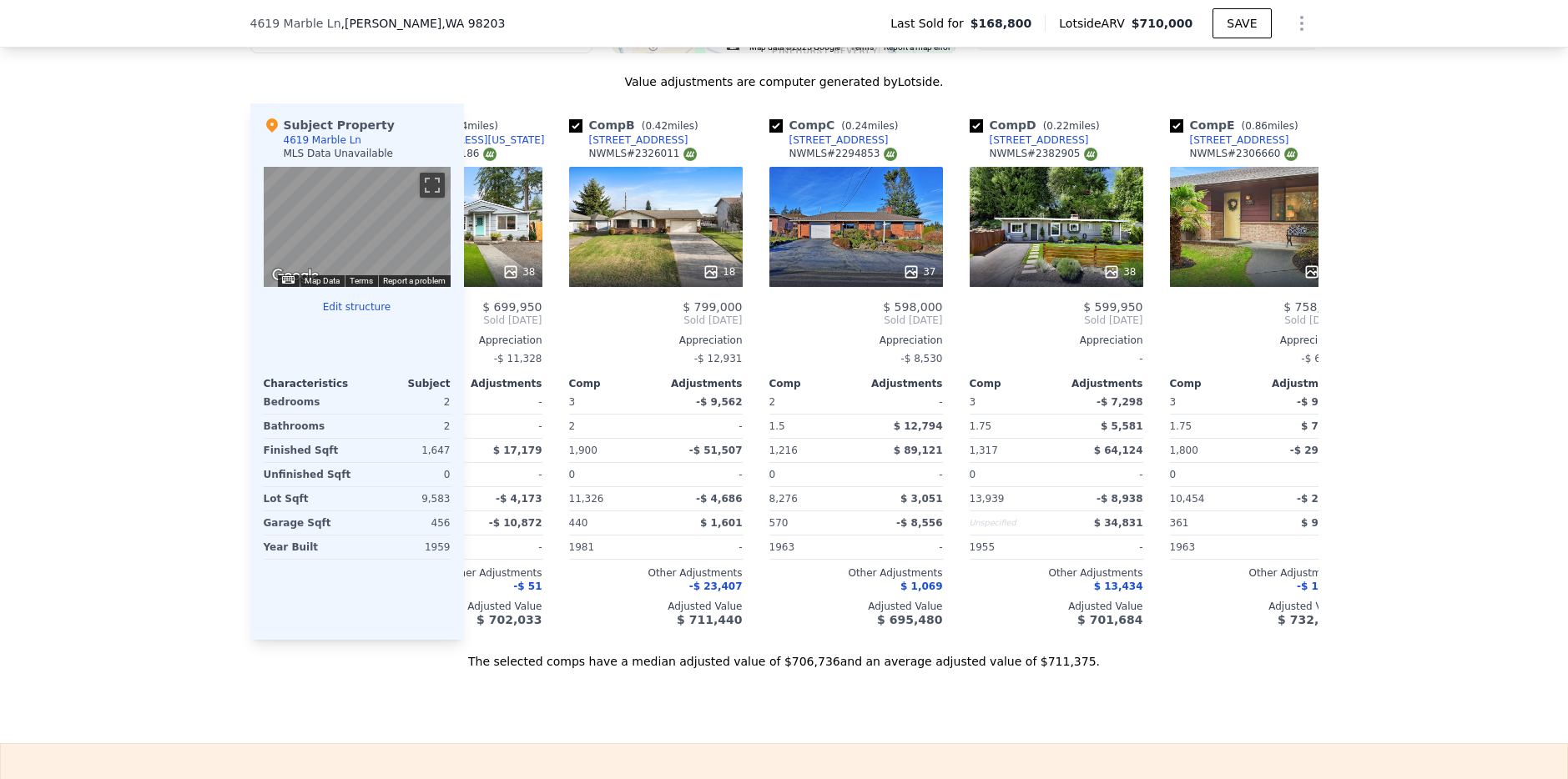
scroll to position [0, 0]
